Goal: Check status: Check status

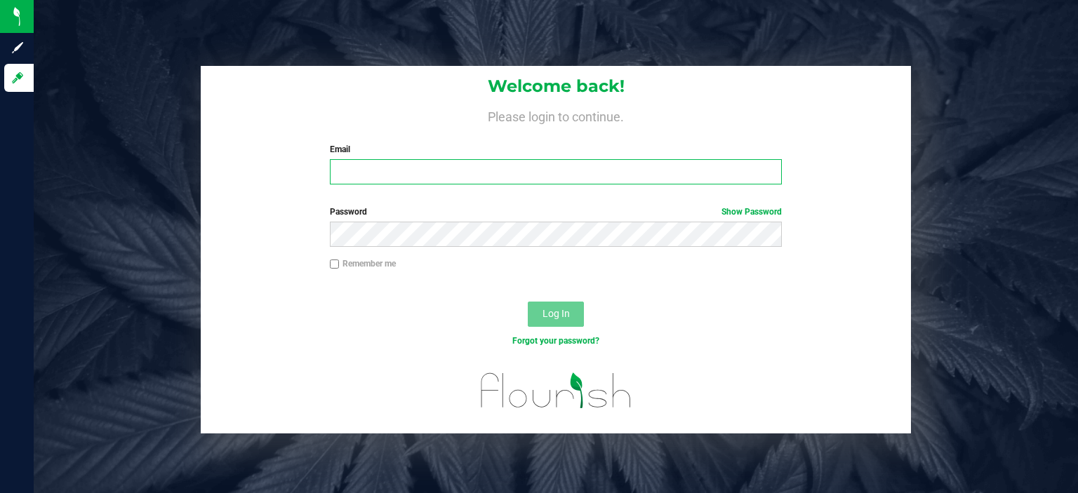
click at [407, 163] on input "Email" at bounding box center [556, 171] width 453 height 25
type input "[EMAIL_ADDRESS][DOMAIN_NAME]"
click at [528, 302] on button "Log In" at bounding box center [556, 314] width 56 height 25
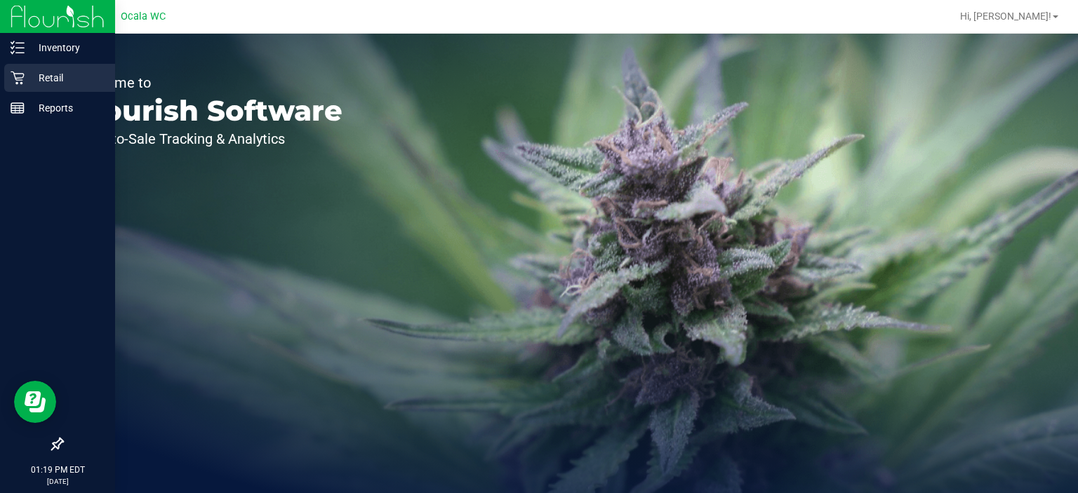
click at [12, 78] on icon at bounding box center [18, 78] width 14 height 14
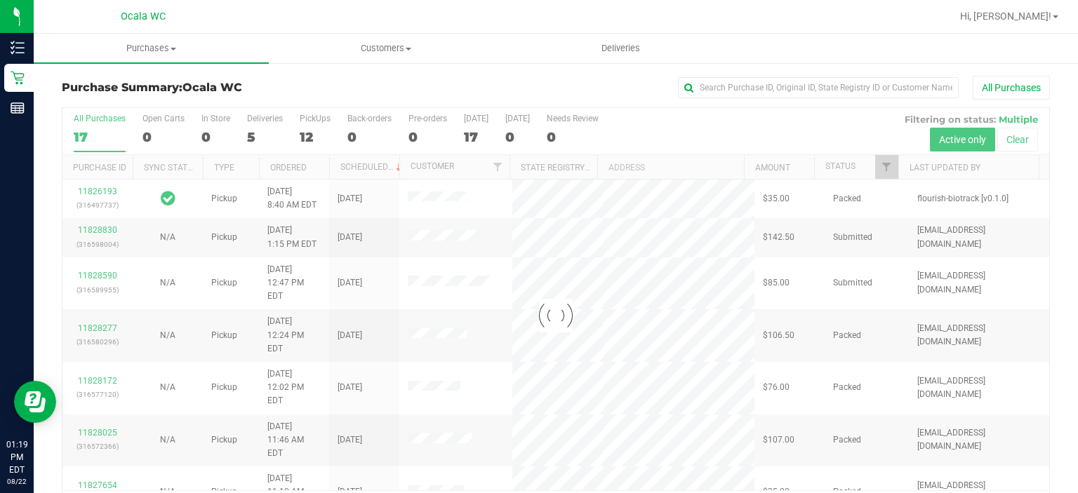
click at [257, 134] on div at bounding box center [555, 316] width 987 height 416
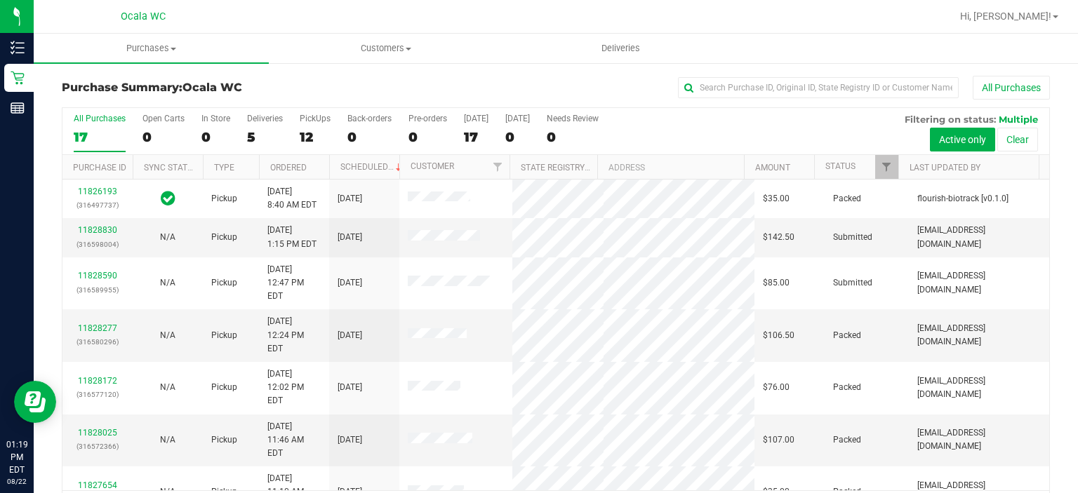
click at [257, 134] on div "5" at bounding box center [265, 137] width 36 height 16
click at [0, 0] on input "Deliveries 5" at bounding box center [0, 0] width 0 height 0
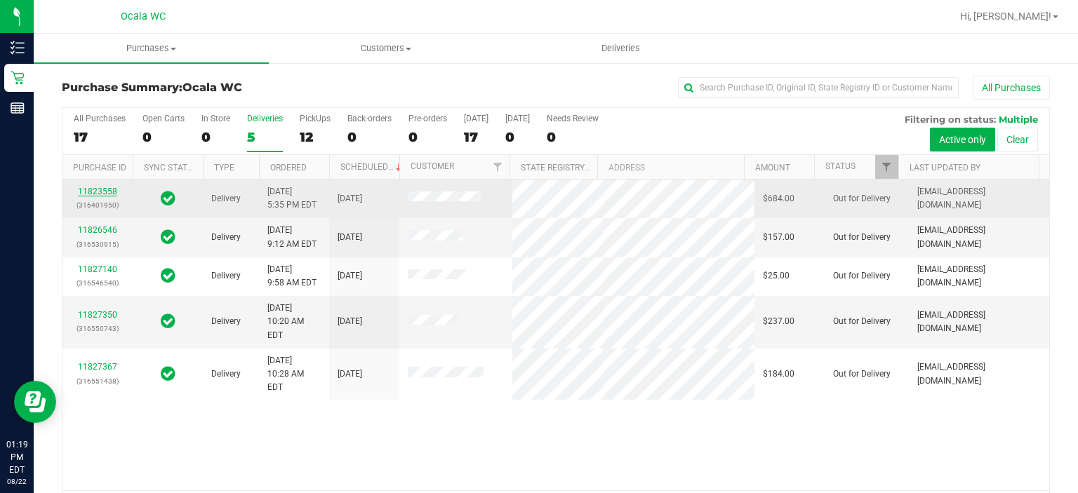
click at [104, 187] on link "11823558" at bounding box center [97, 192] width 39 height 10
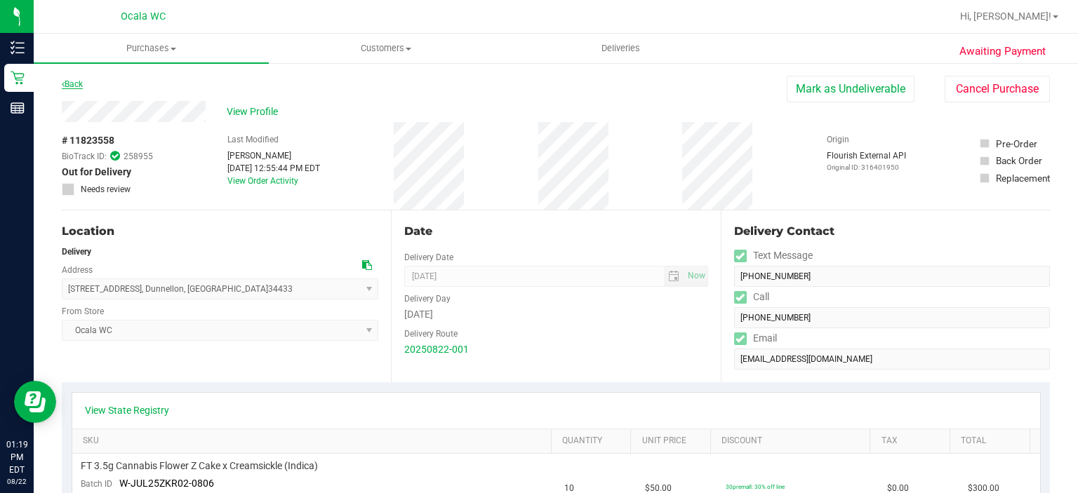
click at [79, 84] on link "Back" at bounding box center [72, 84] width 21 height 10
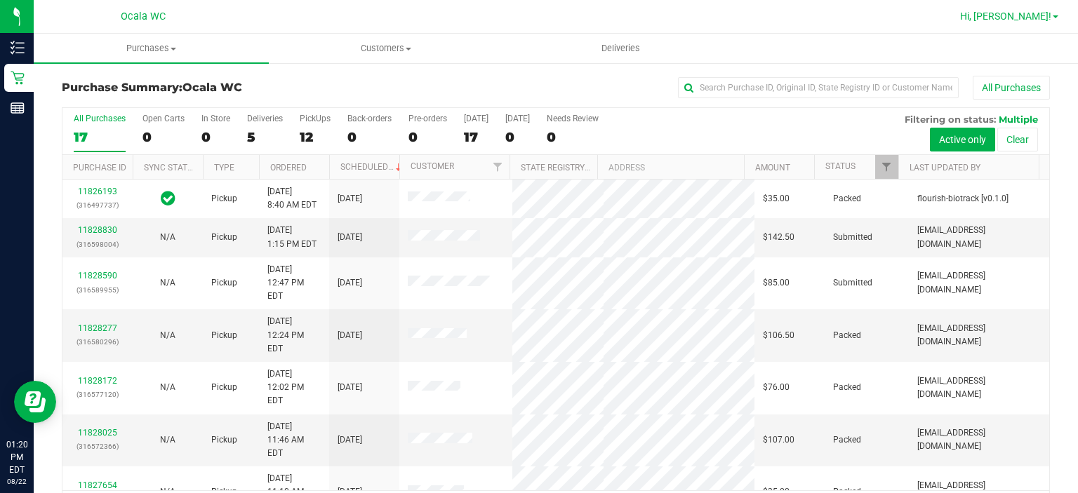
click at [1033, 15] on span "Hi, [PERSON_NAME]!" at bounding box center [1005, 16] width 91 height 11
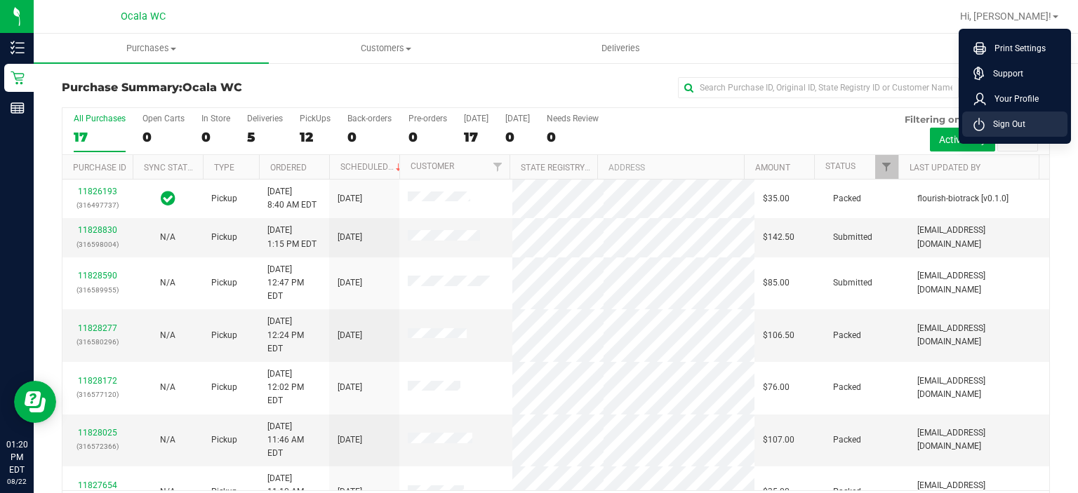
click at [1002, 121] on span "Sign Out" at bounding box center [1005, 124] width 41 height 14
